Goal: Find specific page/section: Find specific page/section

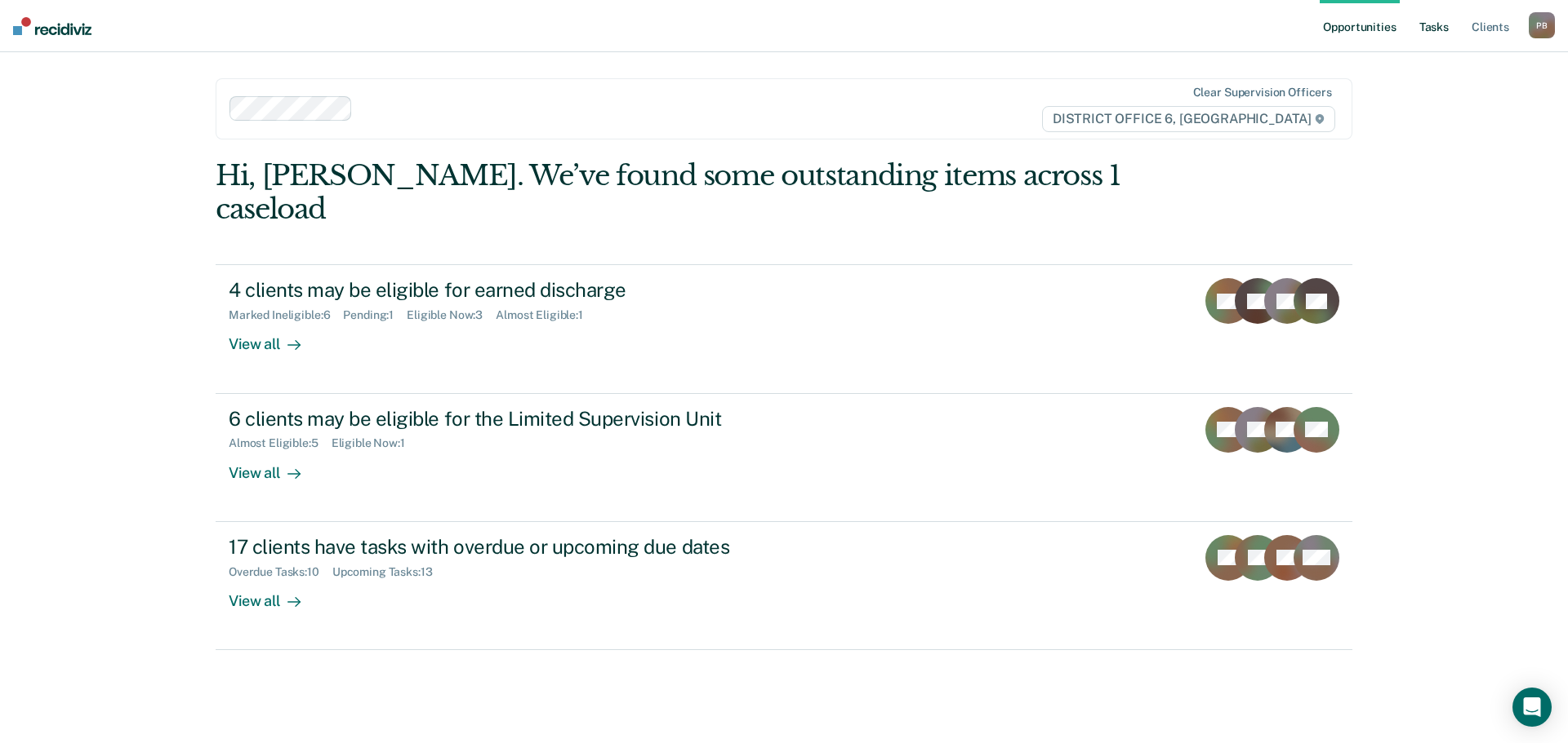
click at [1435, 26] on link "Tasks" at bounding box center [1434, 26] width 36 height 52
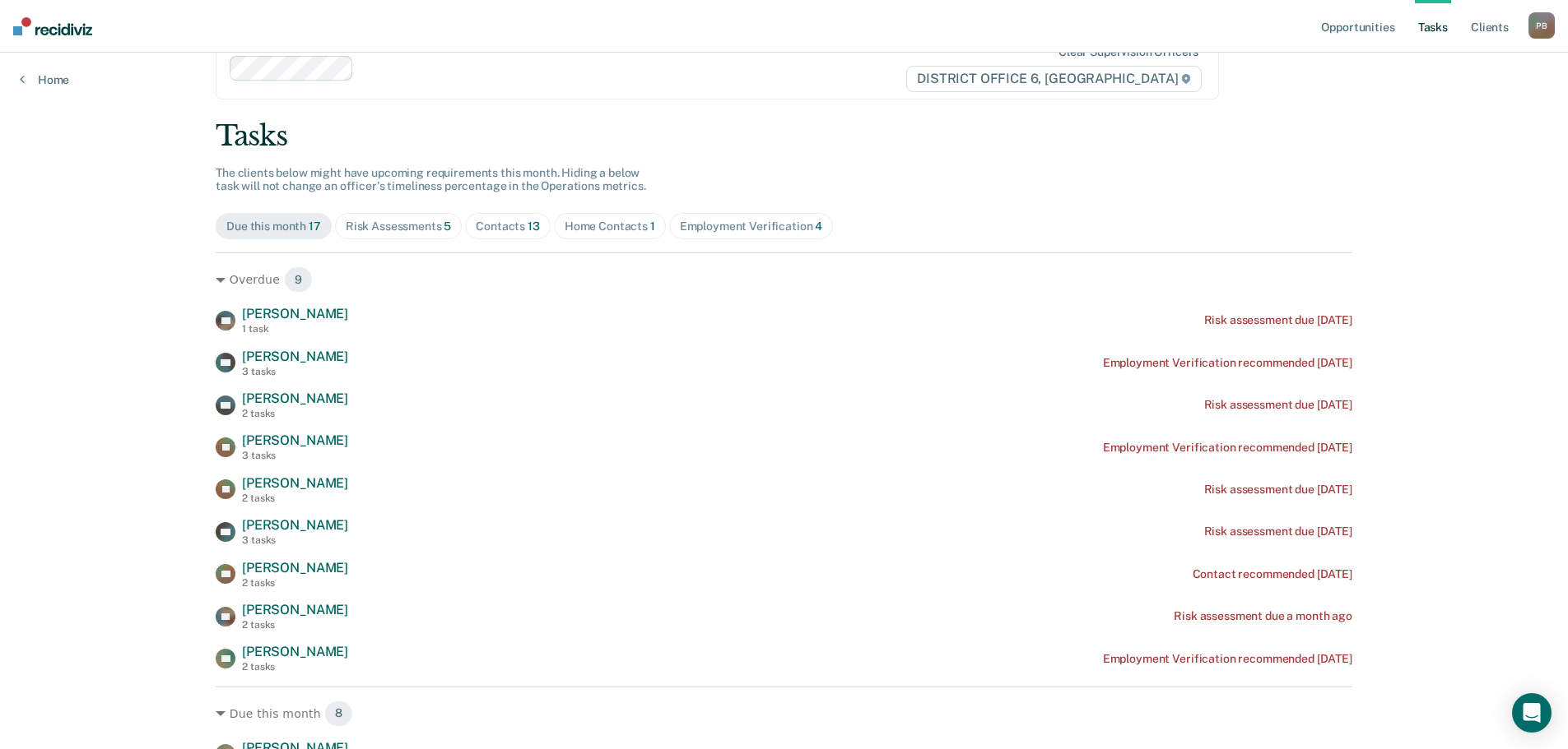
scroll to position [12, 0]
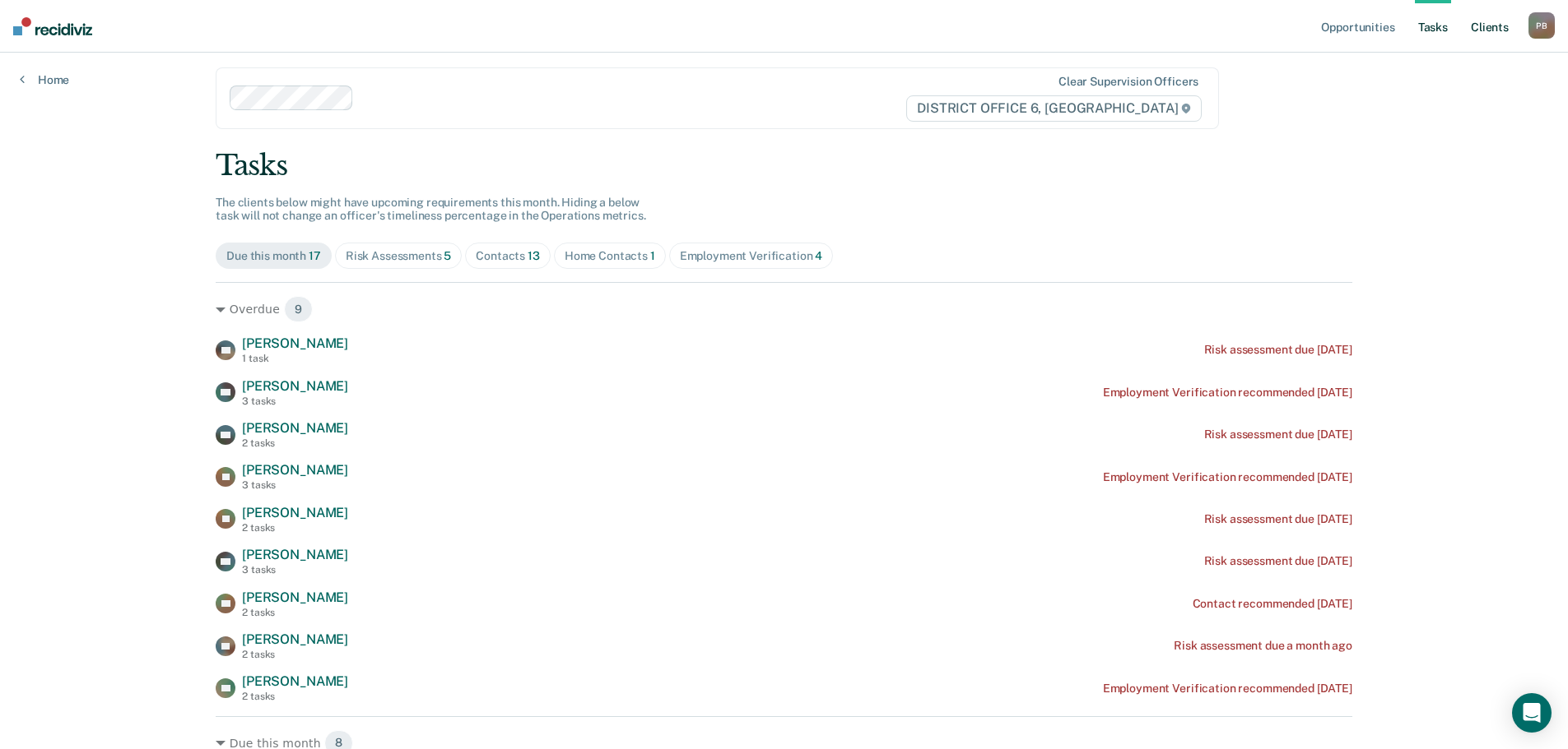
click at [1490, 33] on link "Client s" at bounding box center [1489, 26] width 44 height 53
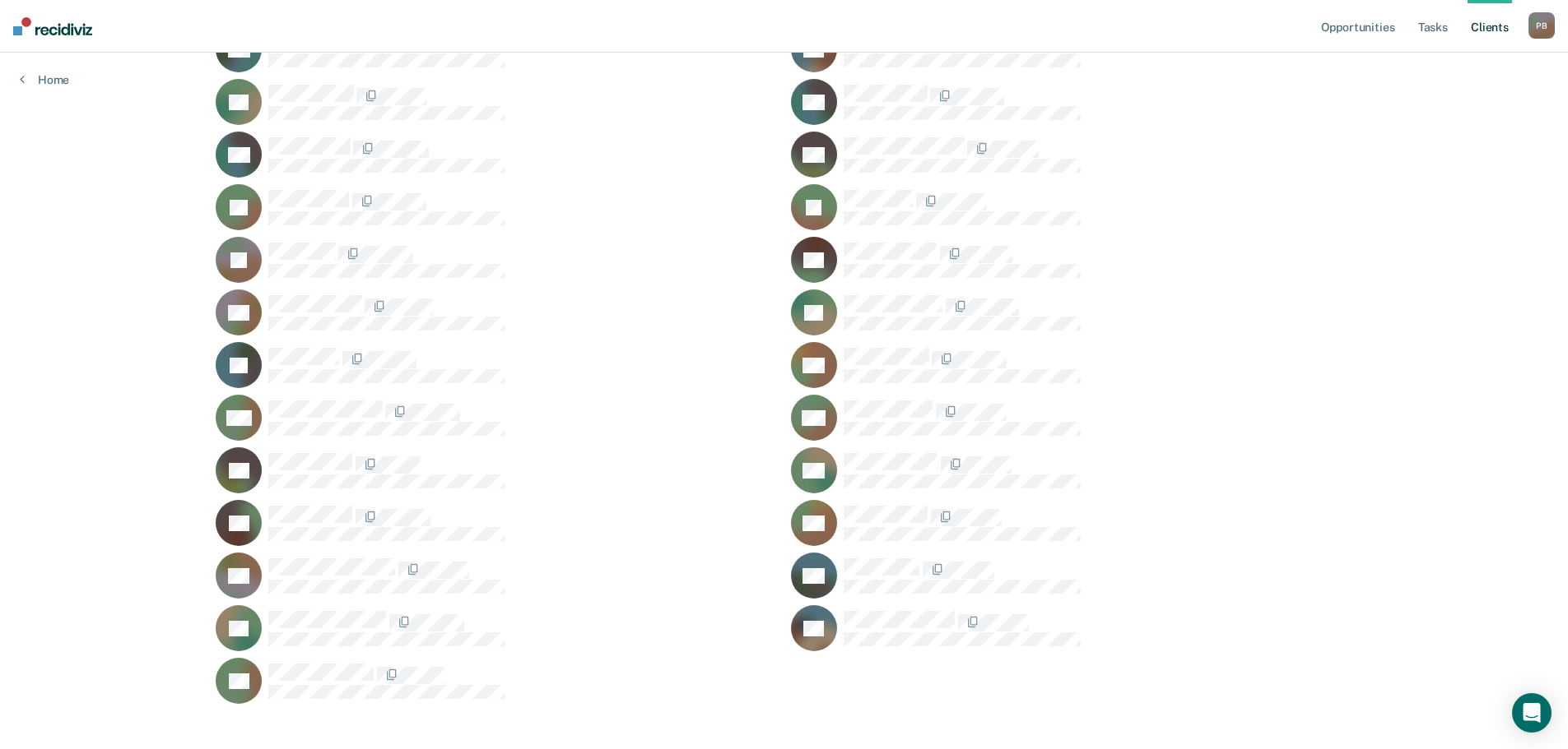
scroll to position [525, 0]
